Goal: Information Seeking & Learning: Learn about a topic

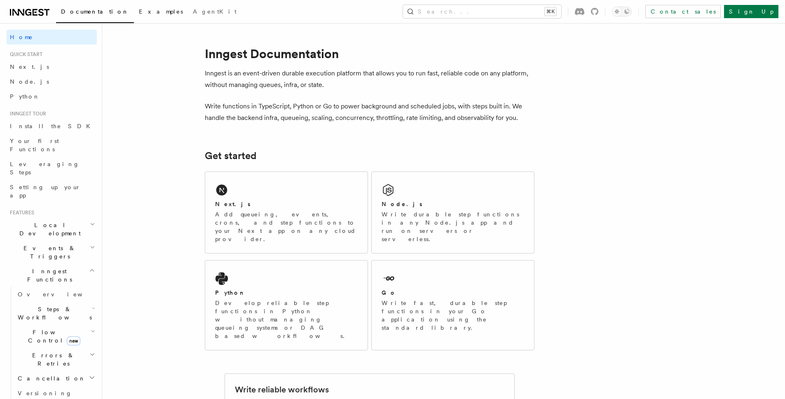
click at [139, 12] on span "Examples" at bounding box center [161, 11] width 44 height 7
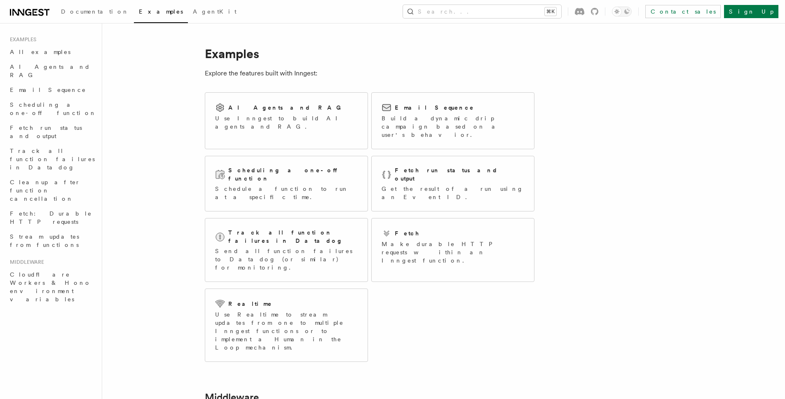
click at [480, 294] on div "AI Agents and RAG Use Inngest to build AI agents and RAG. Email Sequence Build …" at bounding box center [369, 227] width 329 height 276
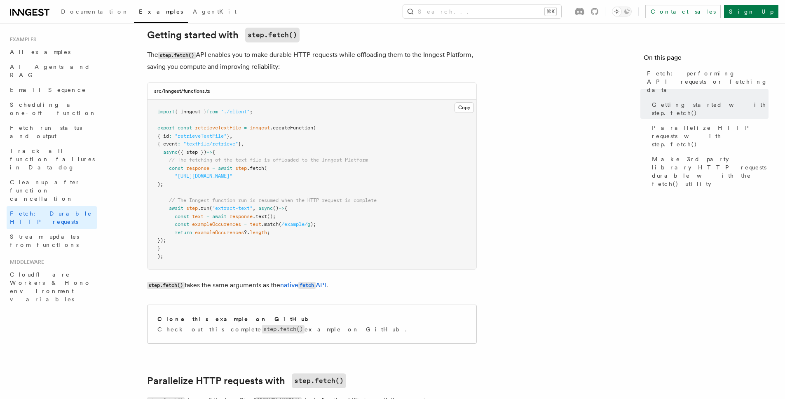
scroll to position [114, 0]
